Goal: Find specific page/section: Find specific page/section

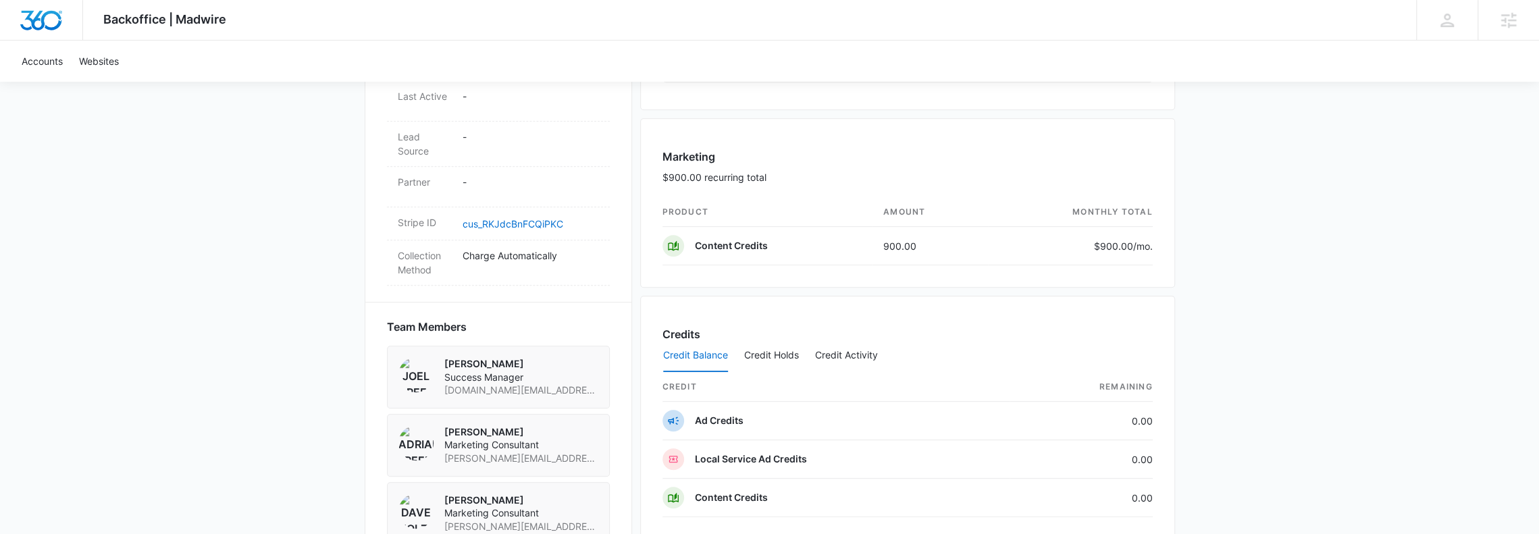
scroll to position [1096, 0]
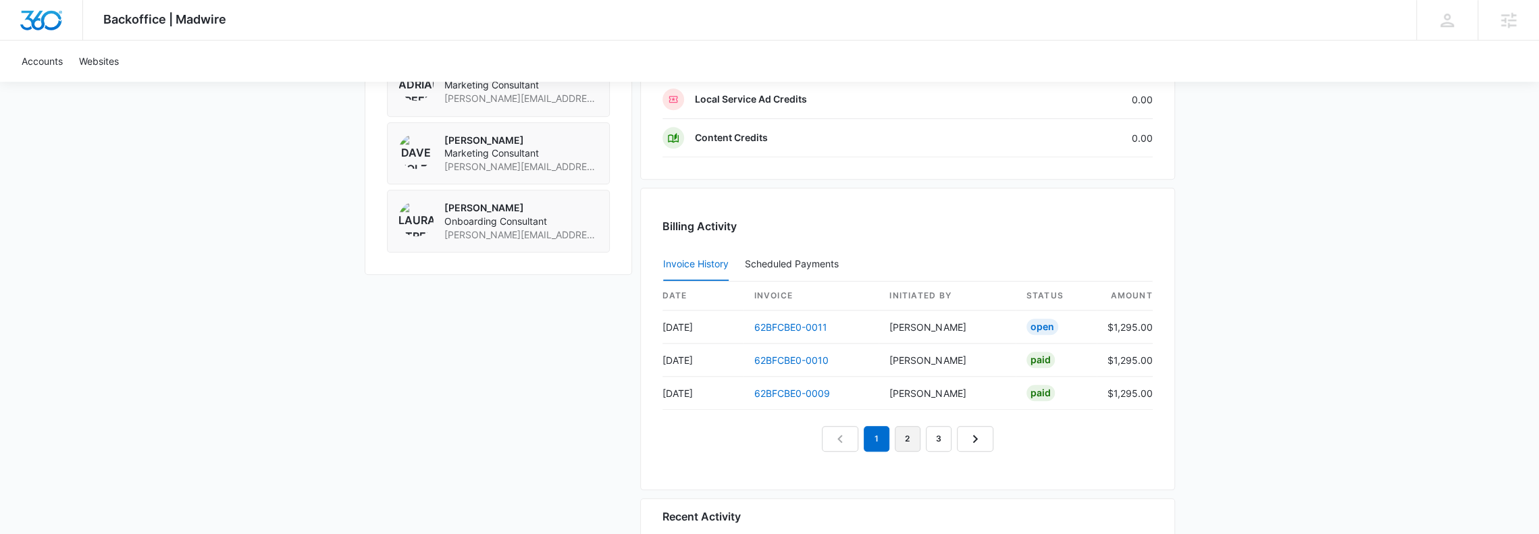
click at [898, 426] on link "2" at bounding box center [908, 439] width 26 height 26
click at [930, 428] on link "3" at bounding box center [939, 439] width 26 height 26
click at [913, 428] on em "3" at bounding box center [924, 439] width 26 height 26
click at [944, 432] on link "4" at bounding box center [955, 439] width 26 height 26
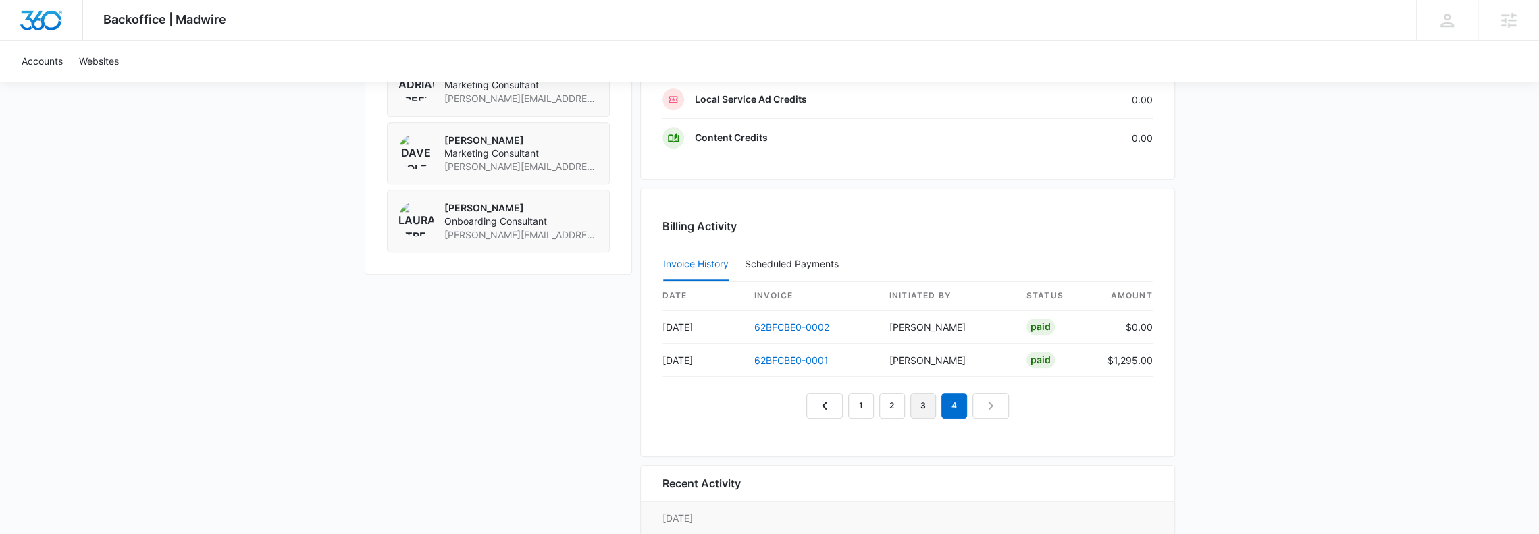
click at [924, 403] on link "3" at bounding box center [924, 406] width 26 height 26
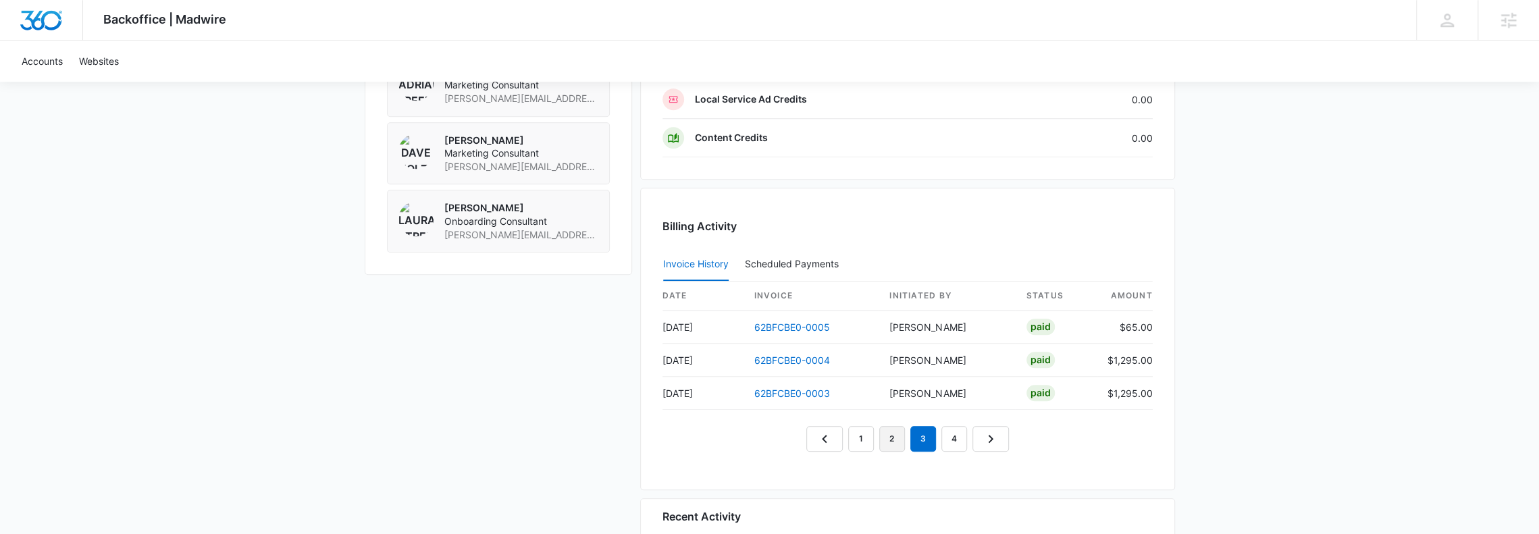
click at [896, 426] on link "2" at bounding box center [892, 439] width 26 height 26
click at [855, 427] on link "1" at bounding box center [861, 439] width 26 height 26
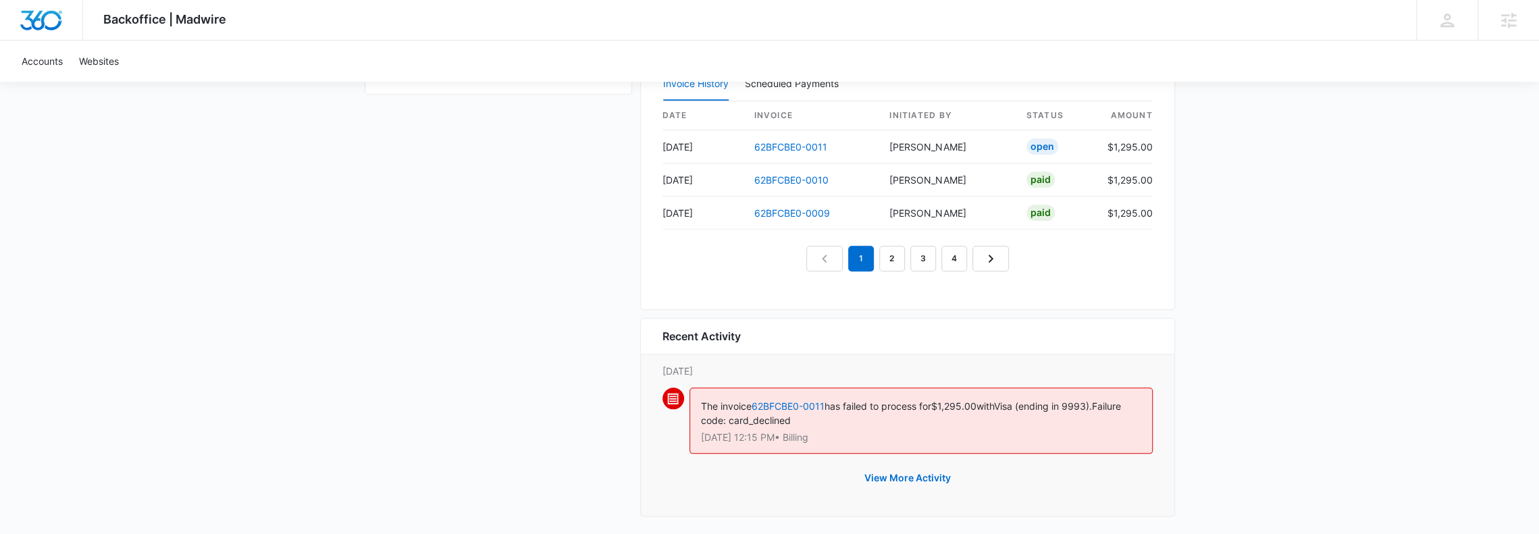
click at [960, 256] on link "4" at bounding box center [955, 259] width 26 height 26
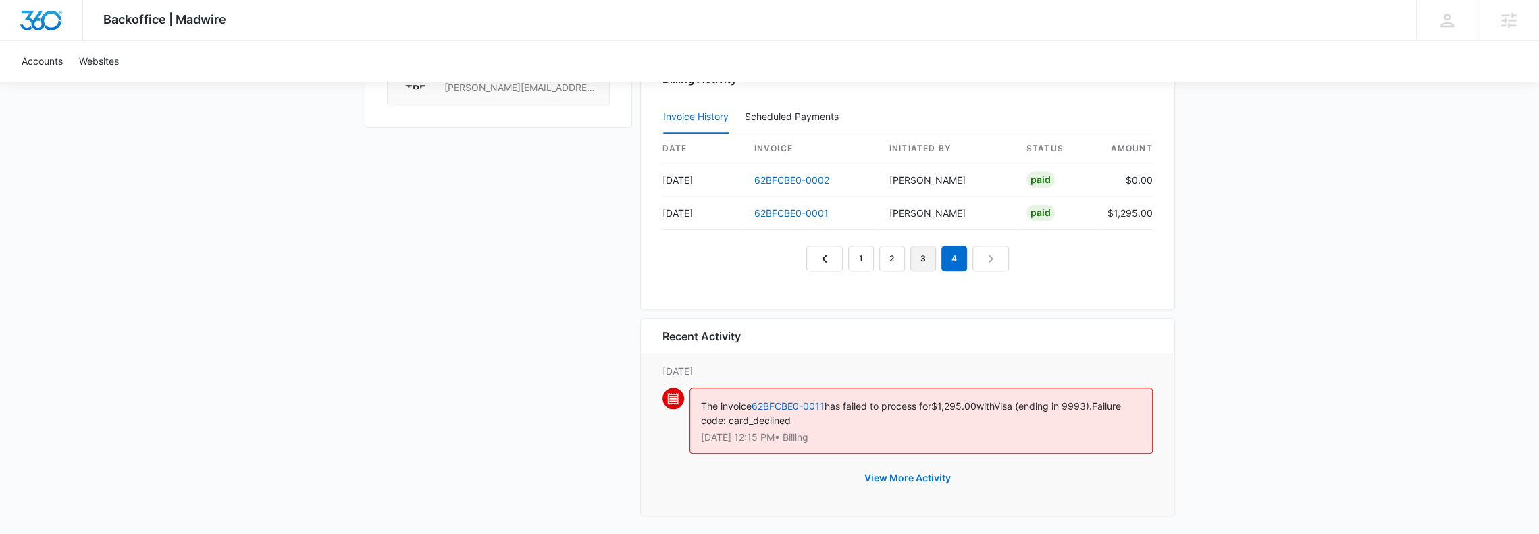
click at [920, 251] on link "3" at bounding box center [924, 259] width 26 height 26
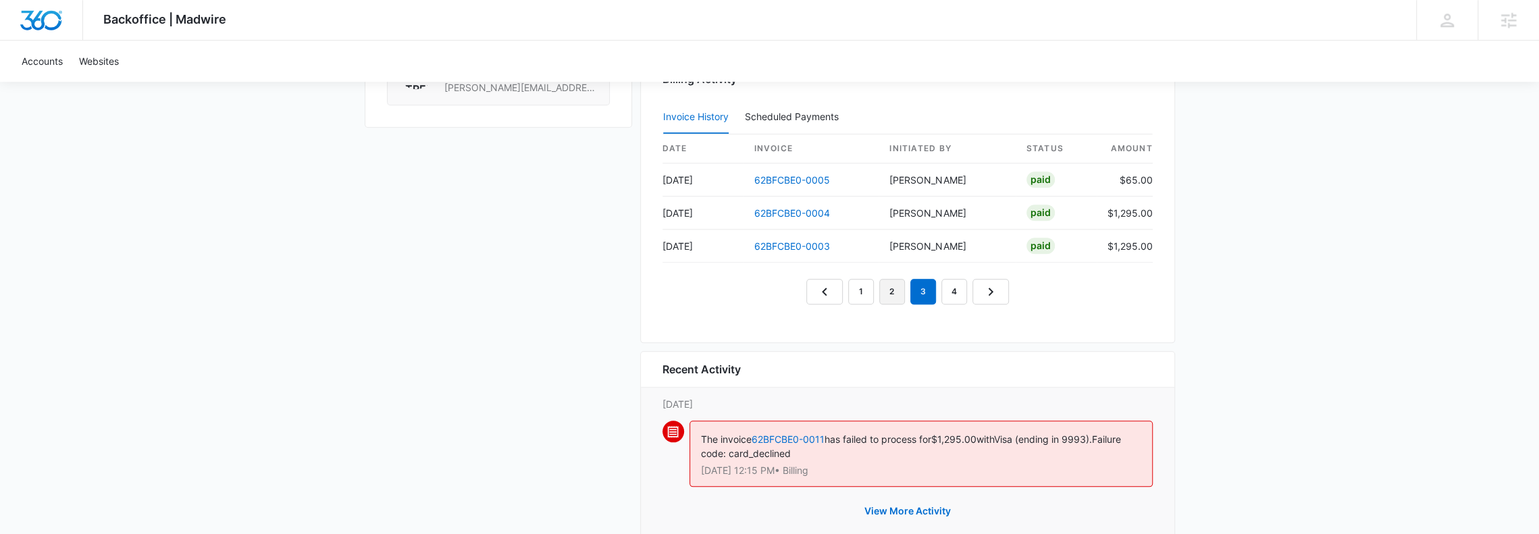
click at [889, 284] on link "2" at bounding box center [892, 292] width 26 height 26
click at [867, 286] on link "1" at bounding box center [861, 292] width 26 height 26
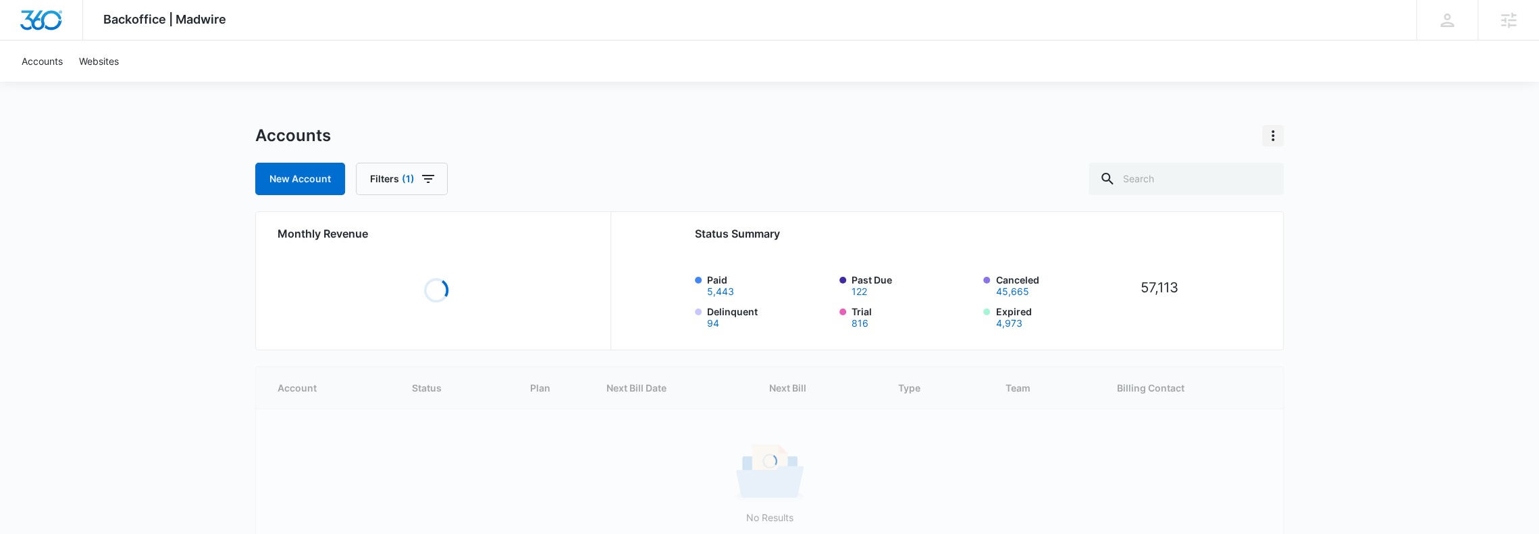
click at [1272, 135] on icon "Actions" at bounding box center [1273, 135] width 3 height 11
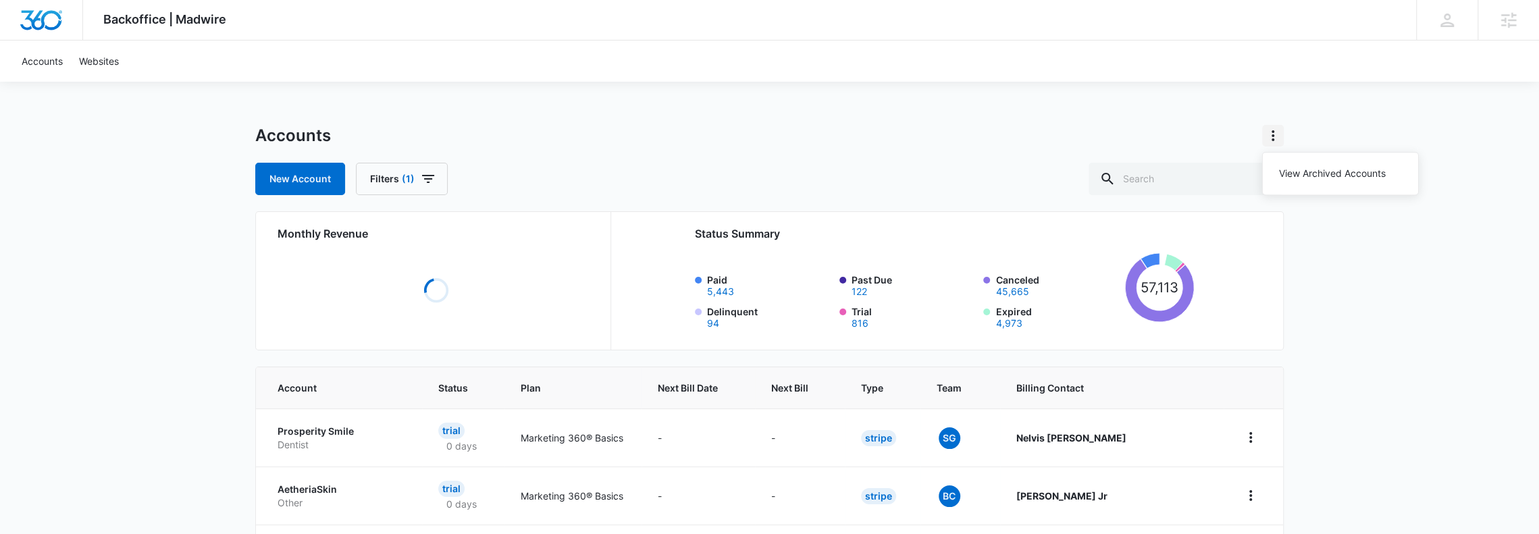
click at [1272, 135] on icon "Actions" at bounding box center [1273, 135] width 3 height 11
click at [1440, 29] on icon at bounding box center [1447, 20] width 20 height 20
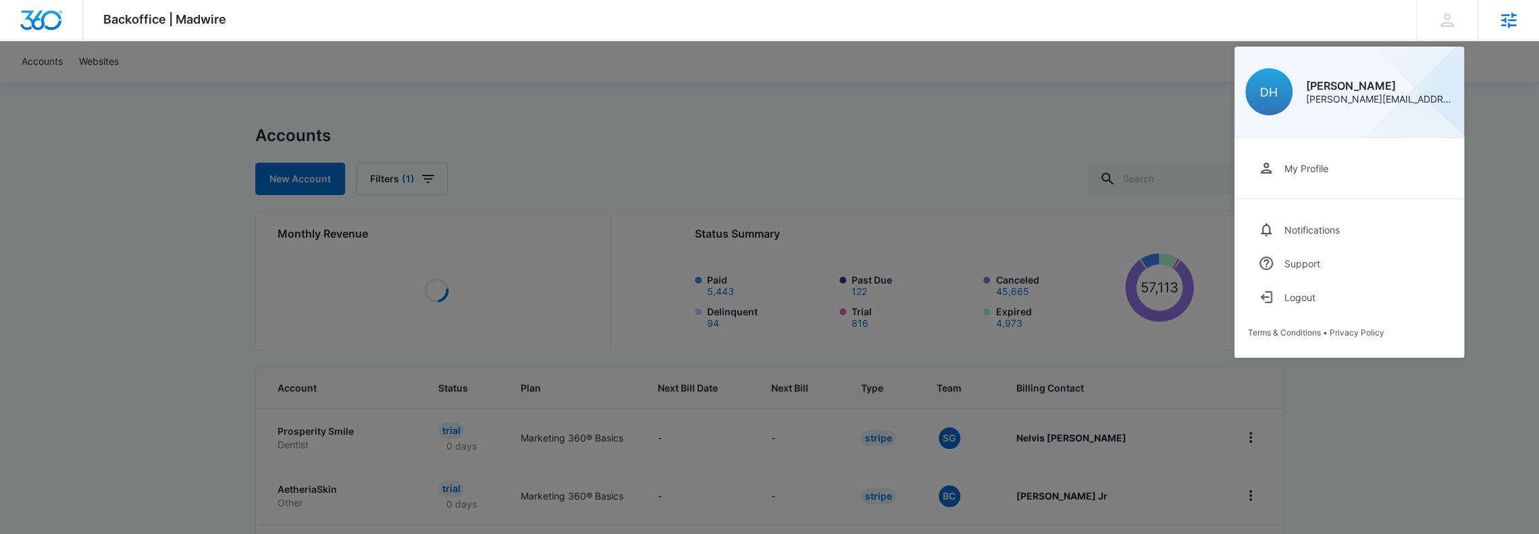
click at [1490, 25] on div "Agencies" at bounding box center [1508, 20] width 61 height 40
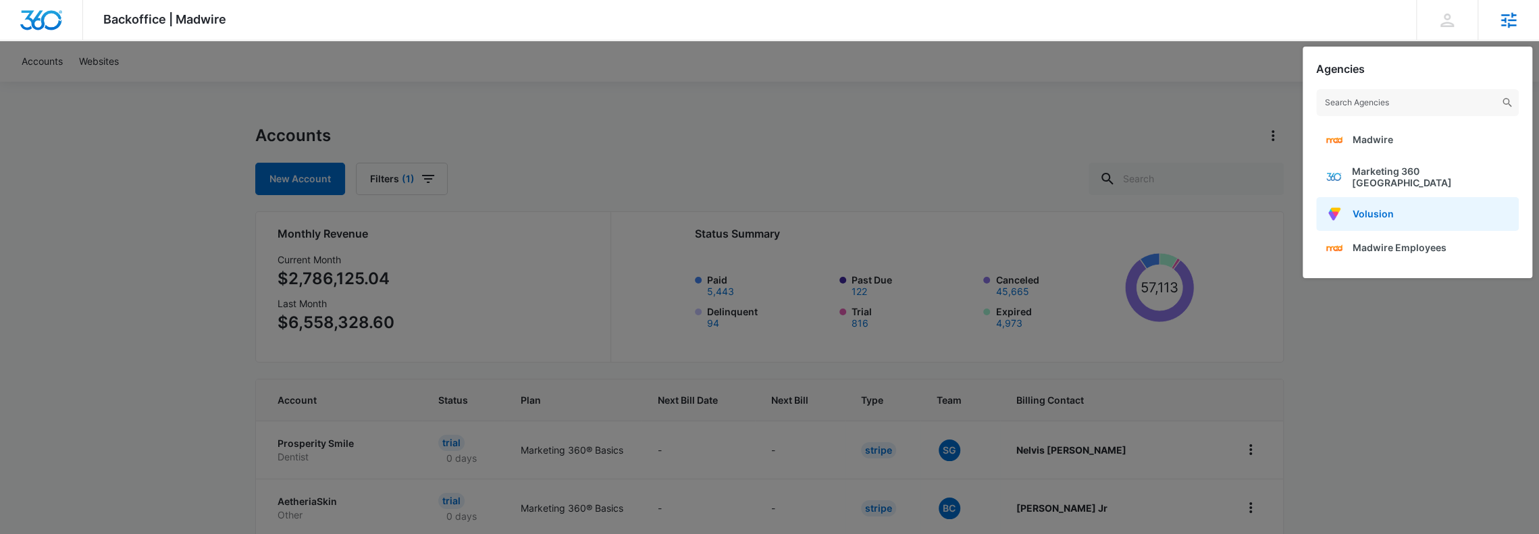
click at [1398, 209] on link "Volusion" at bounding box center [1418, 214] width 203 height 34
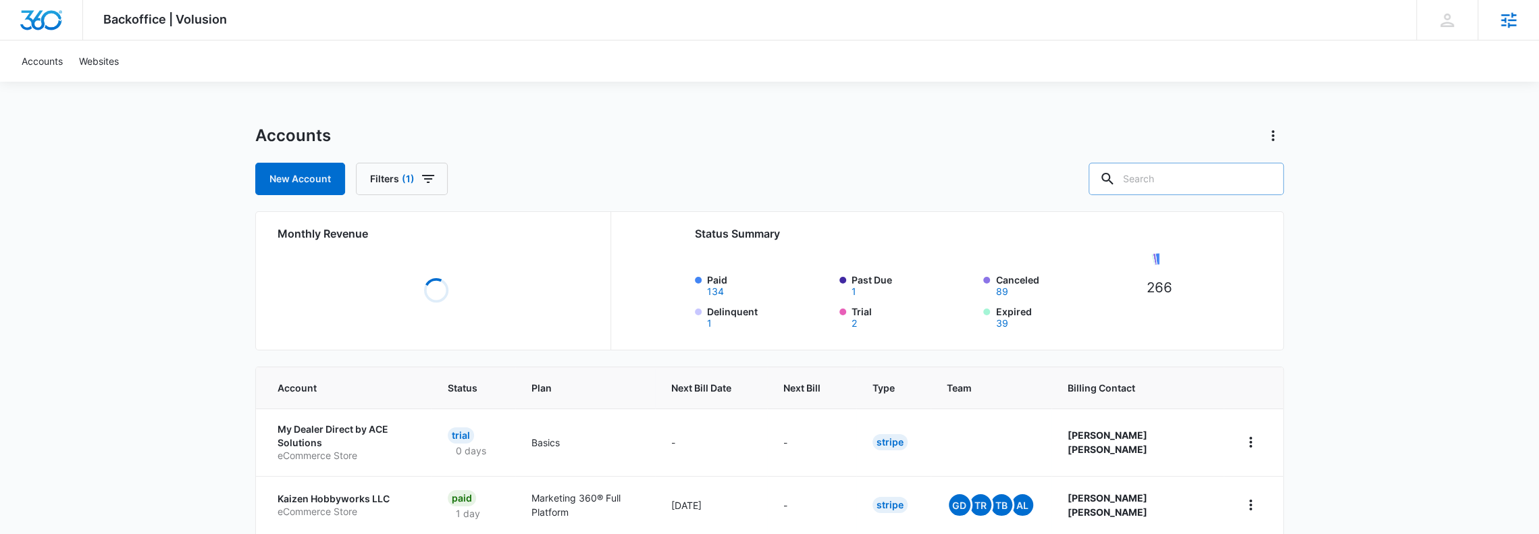
click at [1163, 186] on input "text" at bounding box center [1186, 179] width 195 height 32
paste input "M170976"
type input "M170976"
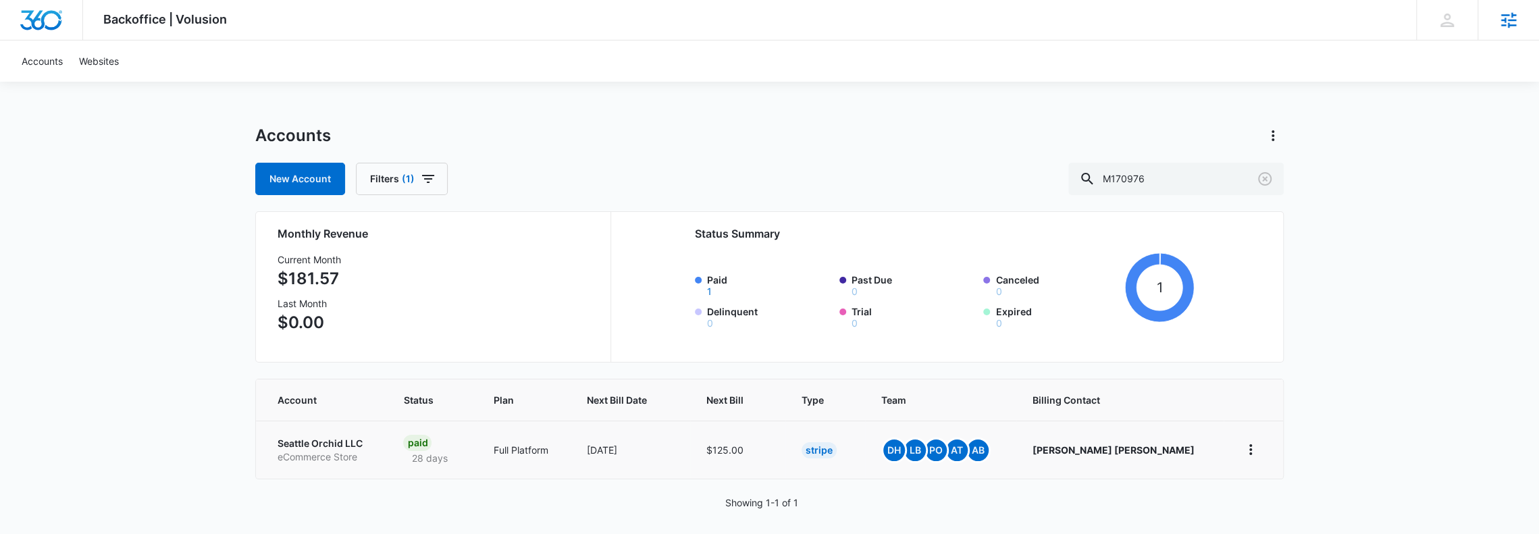
click at [297, 437] on p "Seattle Orchid LLC" at bounding box center [324, 444] width 93 height 14
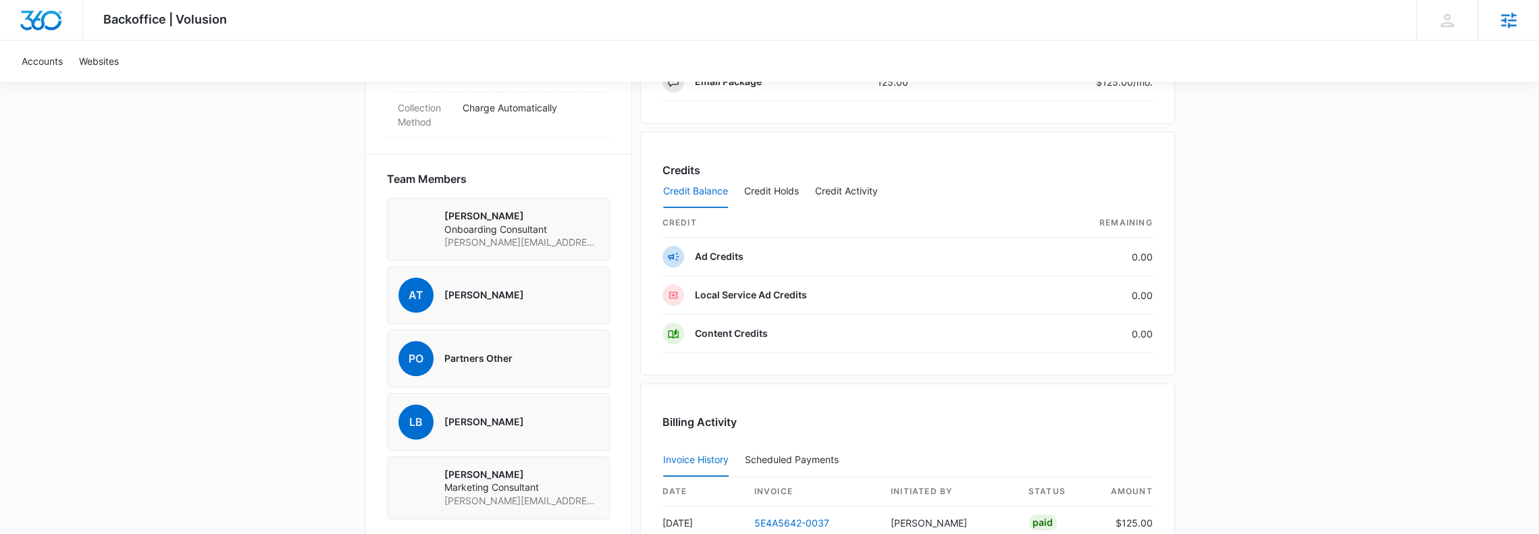
scroll to position [1081, 0]
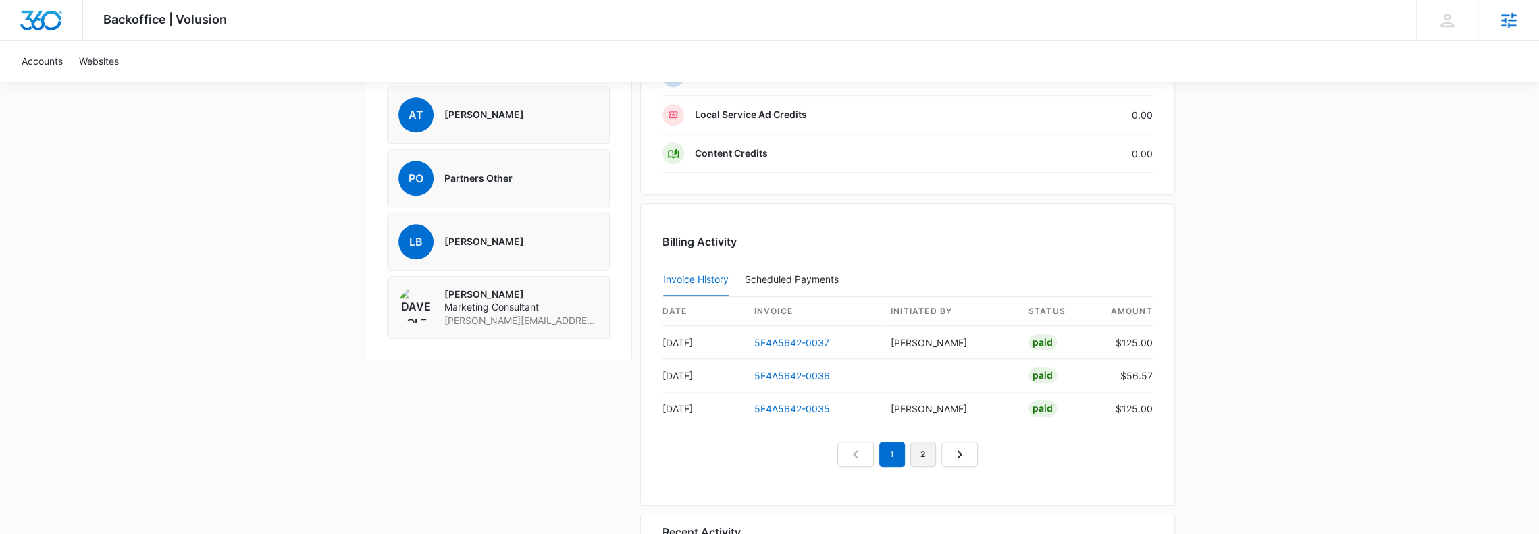
click at [917, 442] on link "2" at bounding box center [924, 455] width 26 height 26
click at [882, 442] on link "1" at bounding box center [877, 455] width 26 height 26
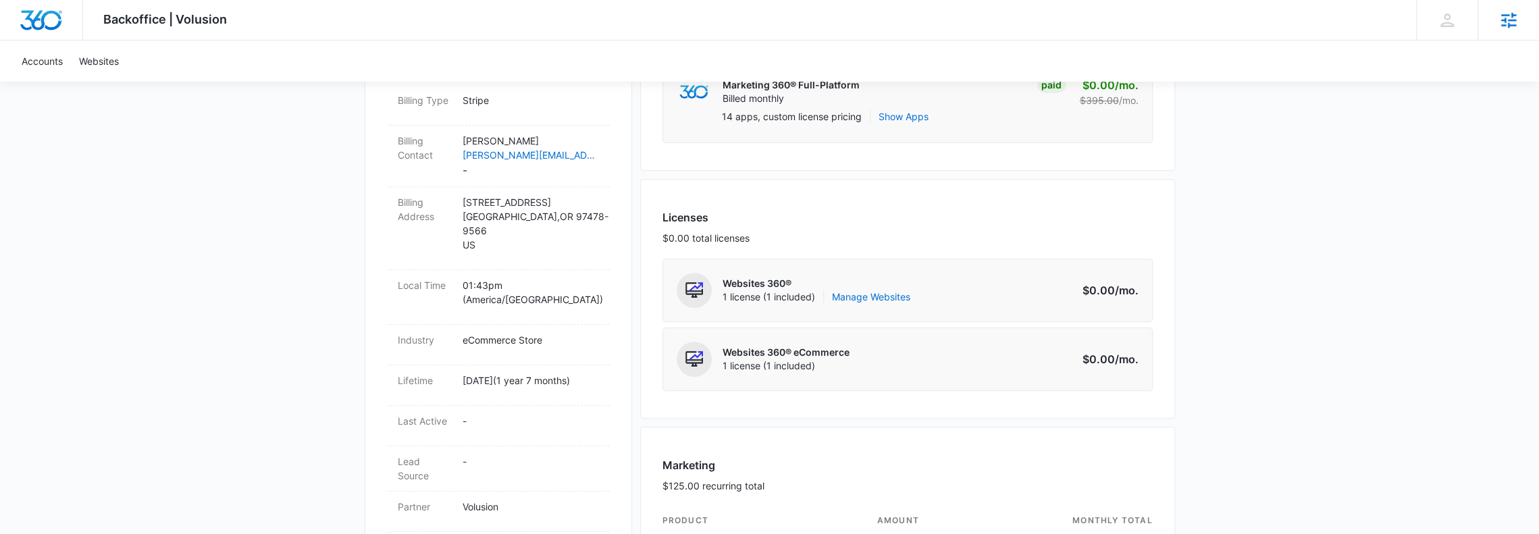
scroll to position [360, 0]
